Goal: Task Accomplishment & Management: Use online tool/utility

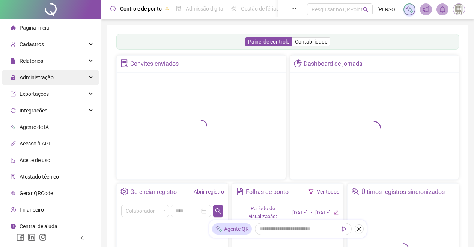
click at [83, 75] on div "Administração" at bounding box center [51, 77] width 98 height 15
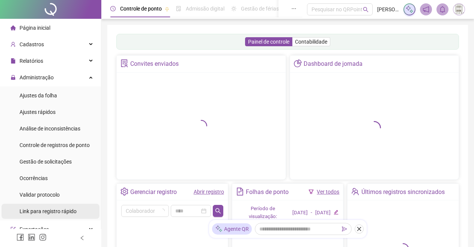
click at [51, 209] on span "Link para registro rápido" at bounding box center [48, 211] width 57 height 6
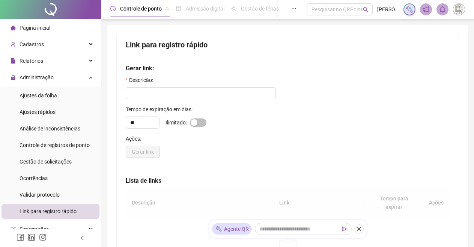
click at [71, 212] on span "Link para registro rápido" at bounding box center [48, 211] width 57 height 6
click at [204, 123] on span "button" at bounding box center [198, 122] width 17 height 8
type input "*"
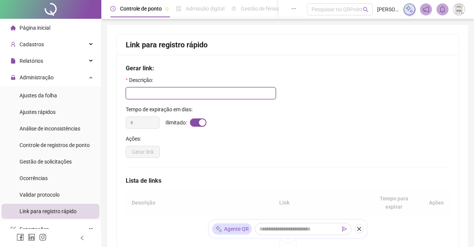
click at [203, 95] on input "text" at bounding box center [201, 93] width 150 height 12
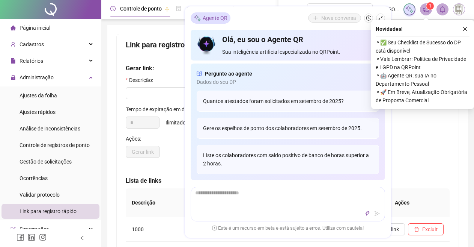
click at [432, 155] on div "Gerar link" at bounding box center [288, 152] width 324 height 12
click at [465, 30] on icon "close" at bounding box center [465, 28] width 5 height 5
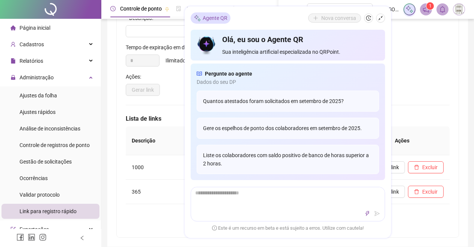
scroll to position [75, 0]
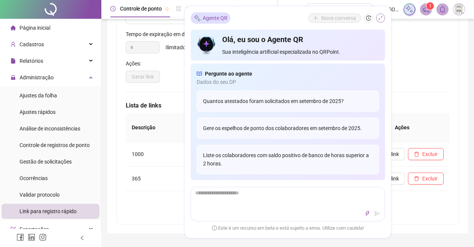
click at [380, 18] on icon "shrink" at bounding box center [380, 17] width 5 height 5
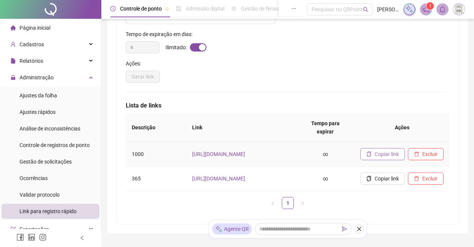
click at [391, 150] on span "Copiar link" at bounding box center [387, 154] width 24 height 8
click at [379, 150] on span "Copiar link" at bounding box center [387, 154] width 24 height 8
click at [371, 152] on button "Copiar link" at bounding box center [382, 154] width 45 height 12
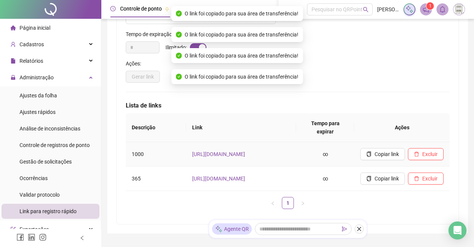
click at [383, 150] on span "Copiar link" at bounding box center [387, 154] width 24 height 8
